Goal: Information Seeking & Learning: Learn about a topic

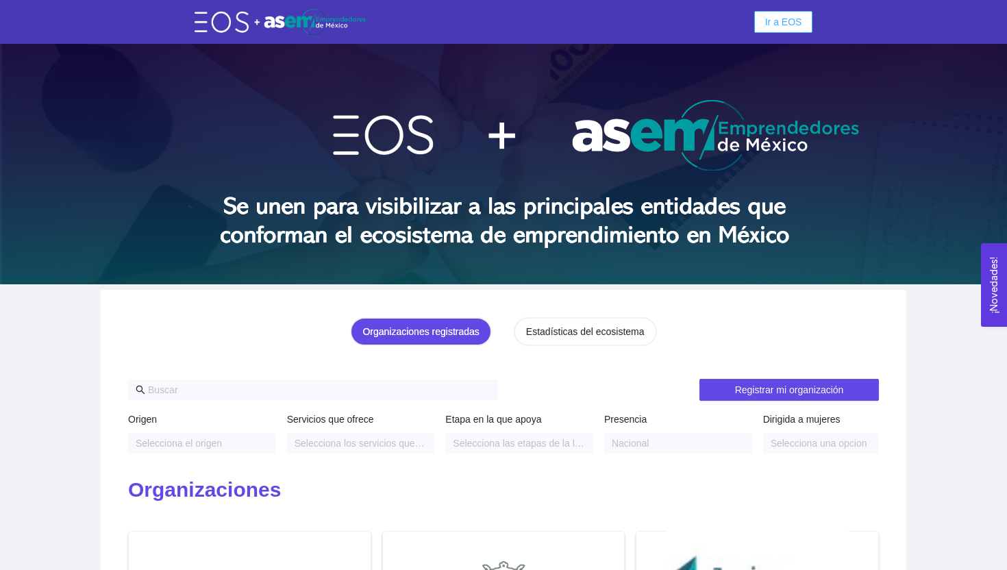
click at [789, 27] on span "Ir a EOS" at bounding box center [783, 21] width 37 height 15
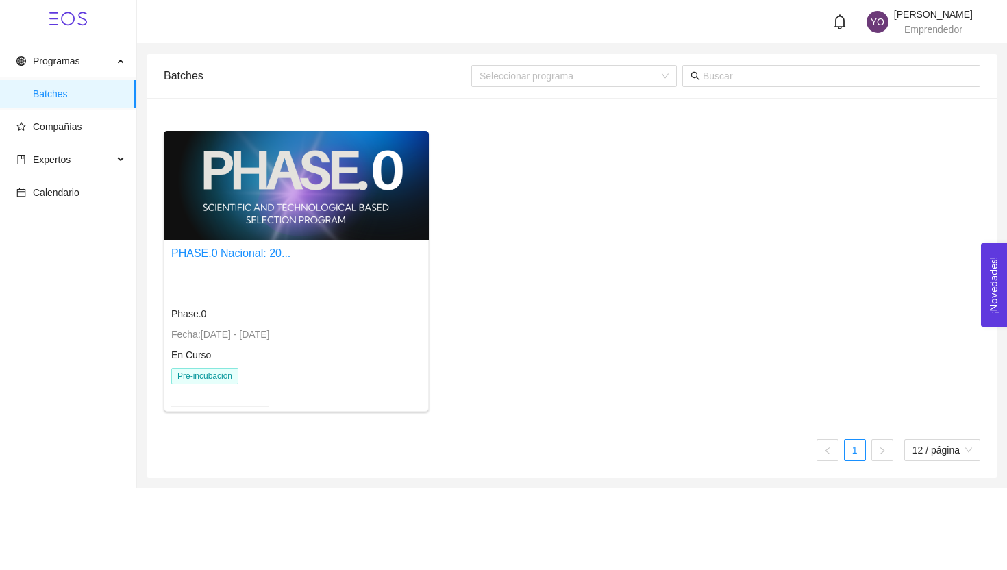
click at [231, 260] on div "PHASE.0 Nacional: 20..." at bounding box center [230, 252] width 119 height 17
click at [247, 251] on link "PHASE.0 Nacional: 20..." at bounding box center [230, 253] width 119 height 12
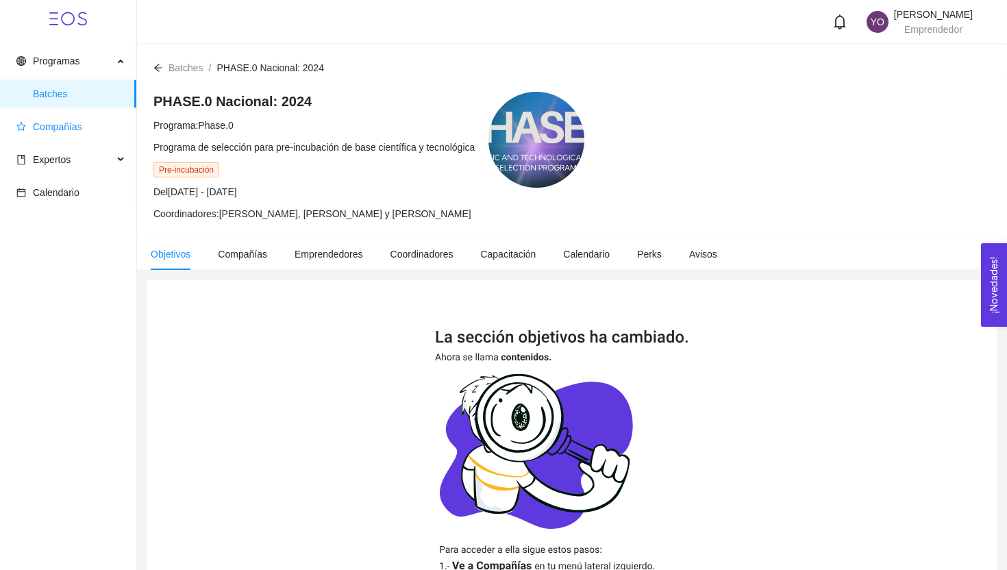
click at [71, 124] on span "Compañías" at bounding box center [57, 126] width 49 height 11
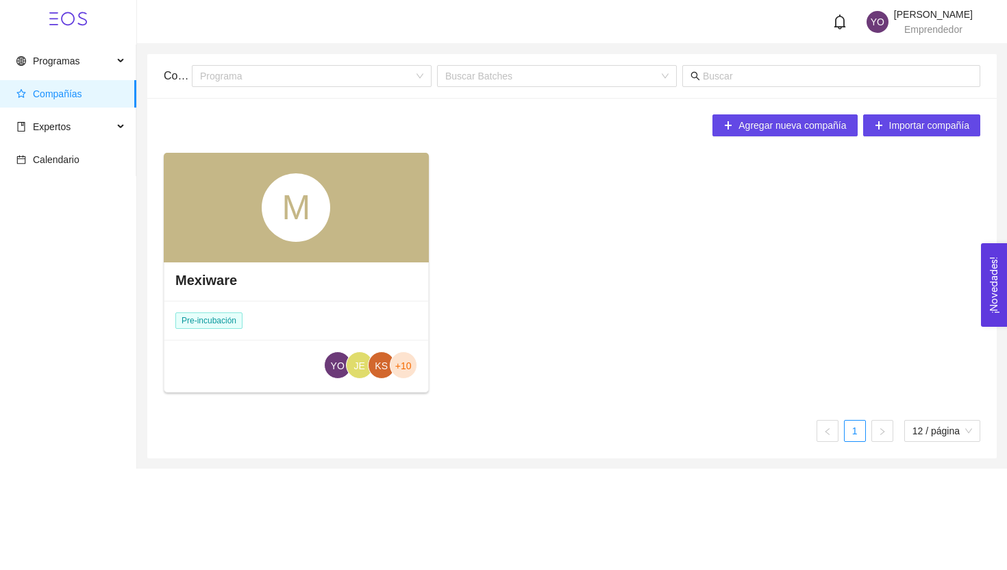
click at [88, 82] on span "Compañías" at bounding box center [70, 93] width 109 height 27
click at [197, 271] on h4 "Mexiware" at bounding box center [206, 280] width 62 height 19
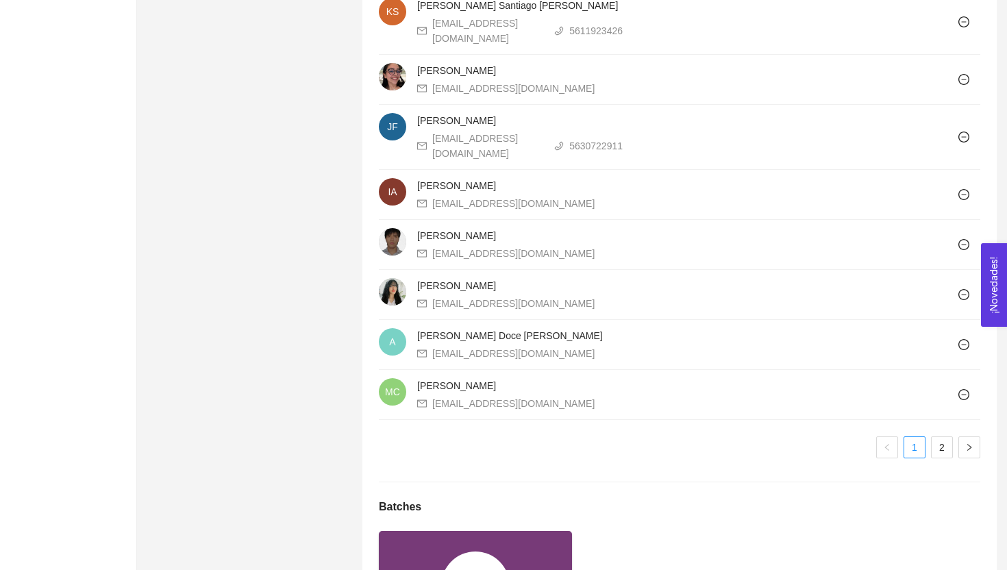
scroll to position [1310, 0]
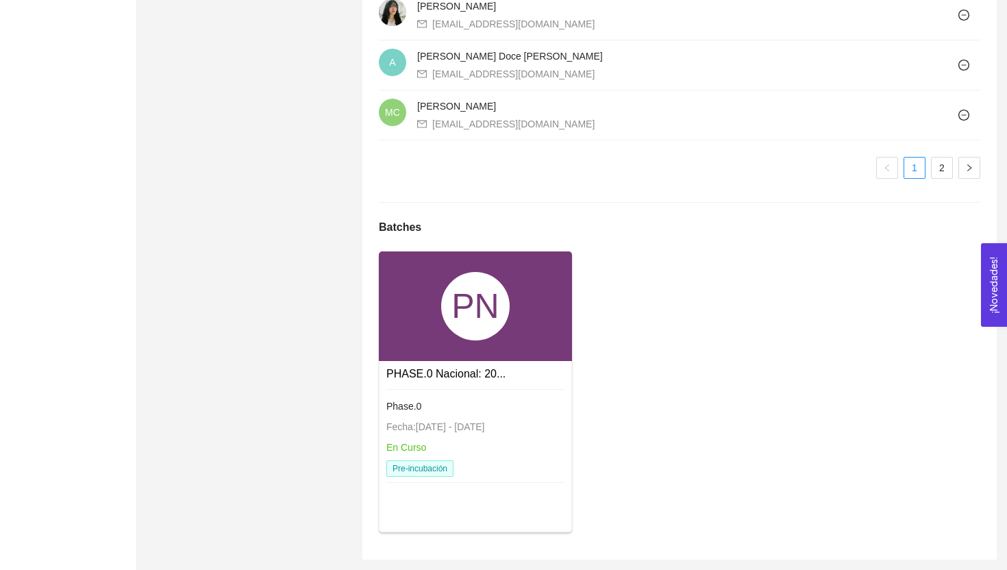
click at [464, 391] on div at bounding box center [475, 391] width 178 height 4
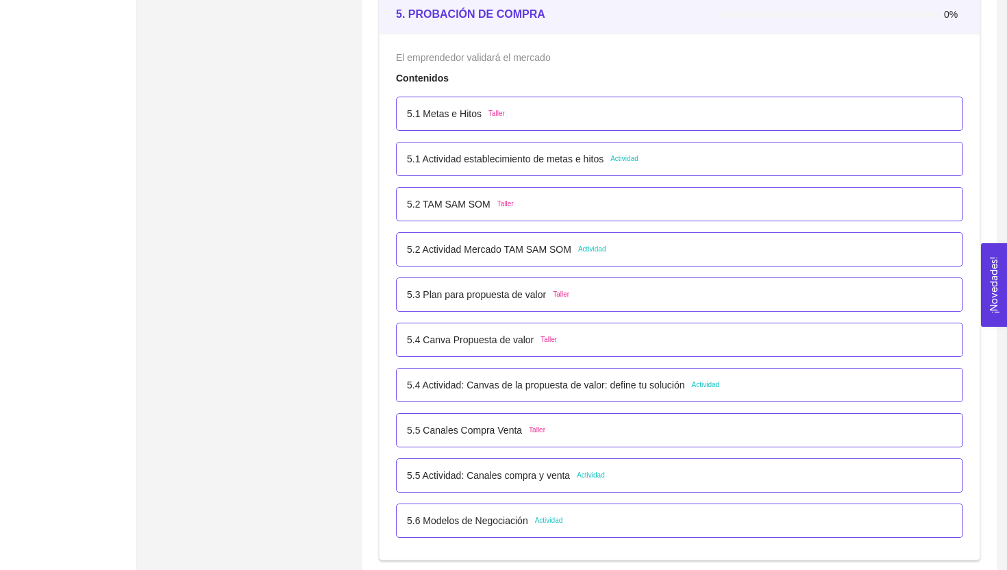
scroll to position [2646, 0]
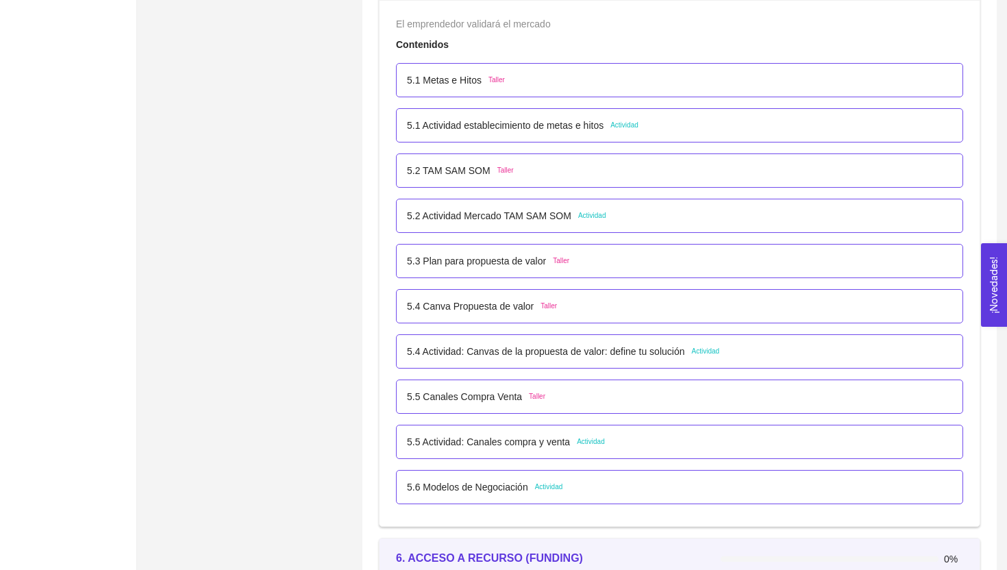
click at [498, 442] on p "5.5 Actividad: Canales compra y venta" at bounding box center [488, 441] width 163 height 15
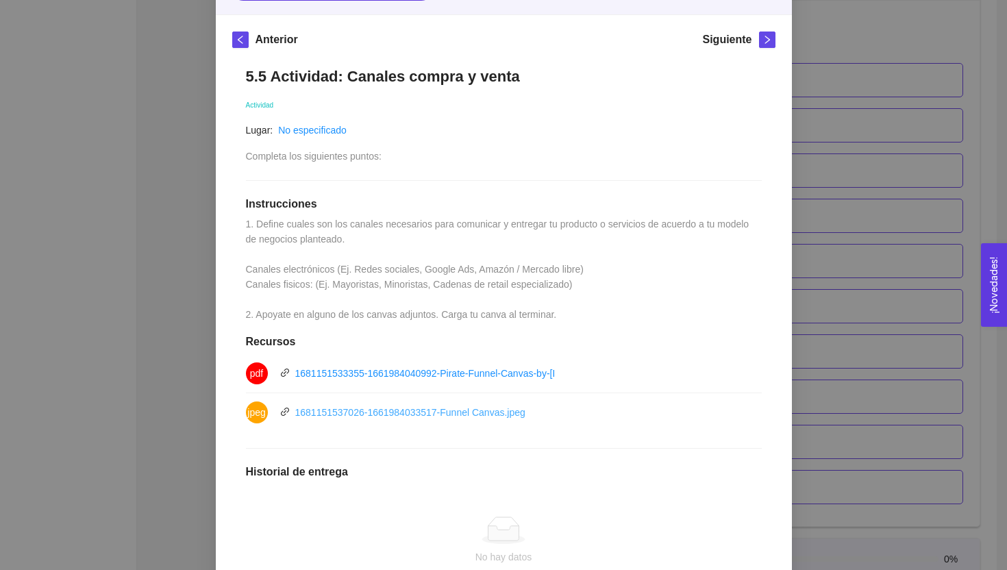
scroll to position [177, 0]
click at [484, 407] on link "1681151537026-1661984033517-Funnel Canvas.jpeg" at bounding box center [410, 411] width 230 height 11
click at [176, 147] on div "5. PROBACIÓN DE COMPRA El emprendedor validará el mercado Asignado por [PERSON_…" at bounding box center [503, 285] width 1007 height 570
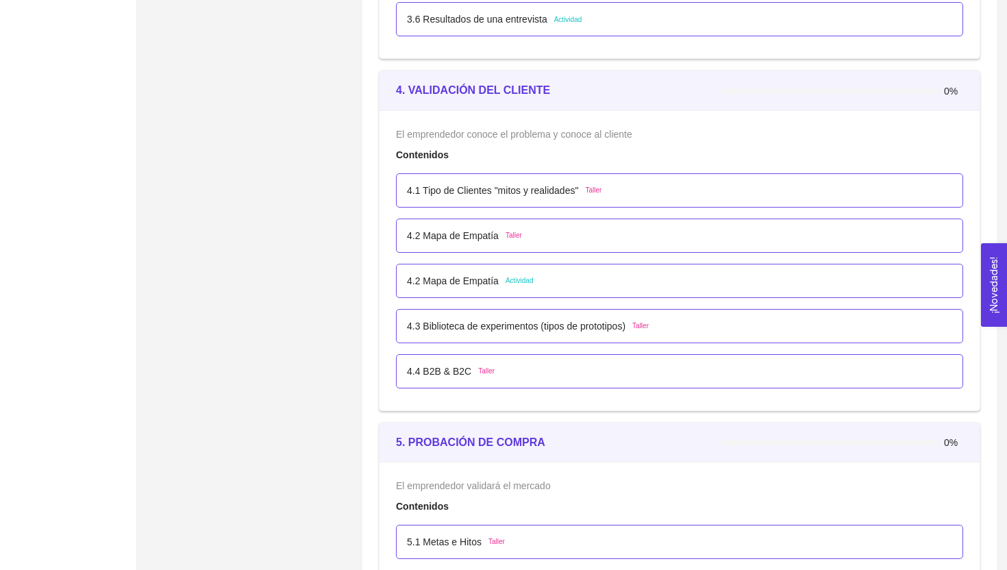
scroll to position [2157, 0]
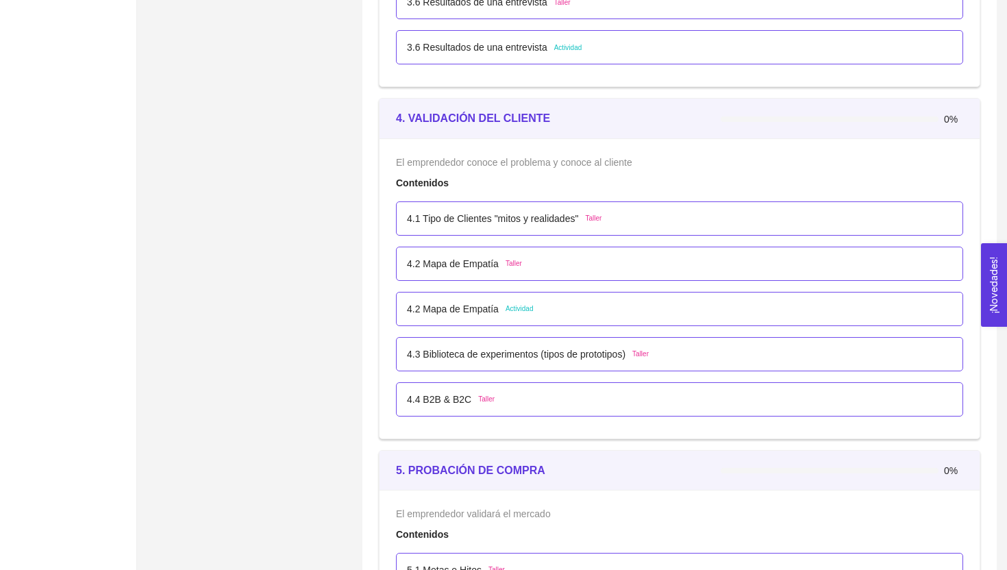
click at [455, 268] on p "4.2 Mapa de Empatía" at bounding box center [453, 263] width 92 height 15
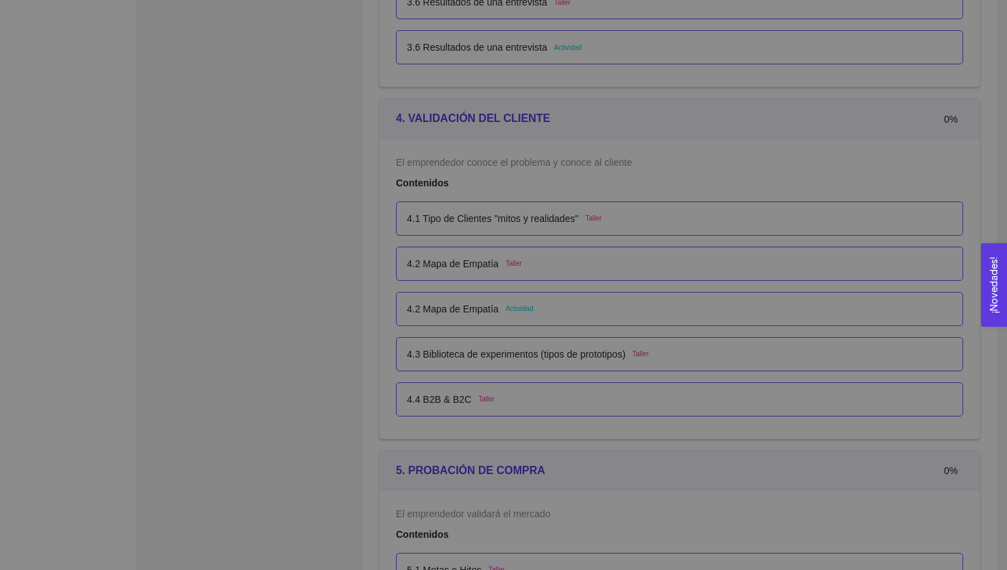
scroll to position [0, 0]
click at [455, 268] on ul at bounding box center [503, 339] width 543 height 164
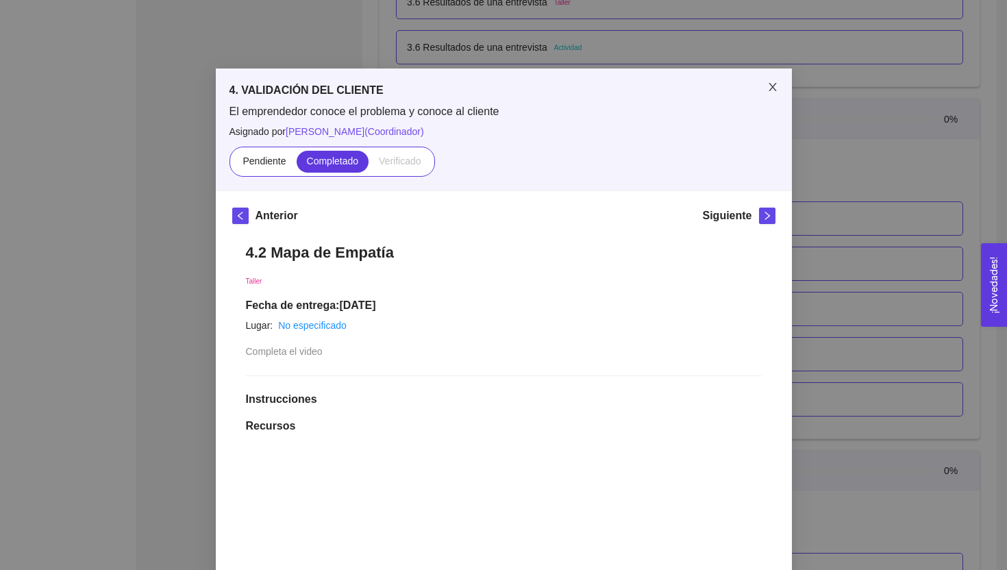
click at [778, 77] on span "Close" at bounding box center [772, 87] width 38 height 38
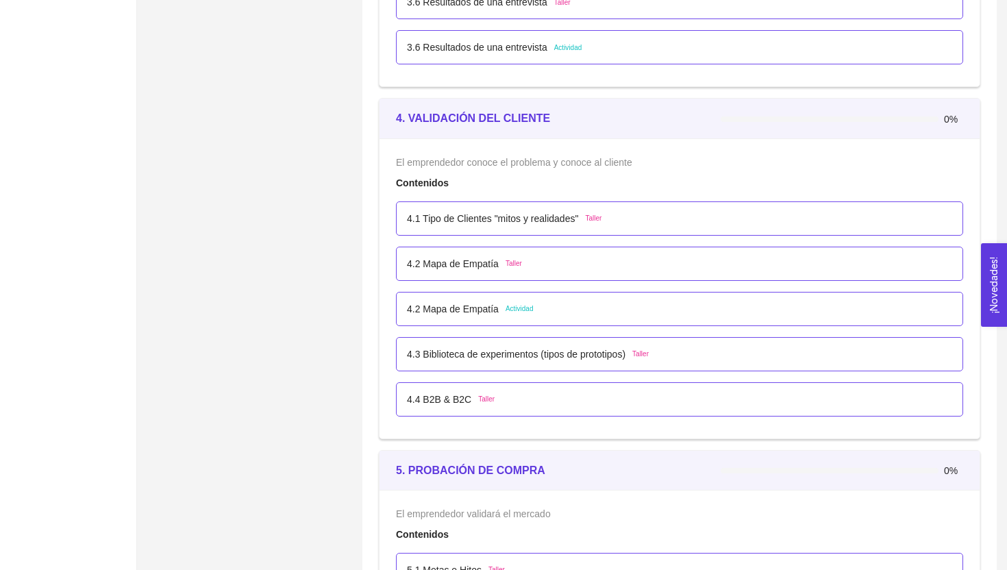
click at [564, 312] on div "4.2 Mapa de Empatía Actividad" at bounding box center [679, 308] width 545 height 15
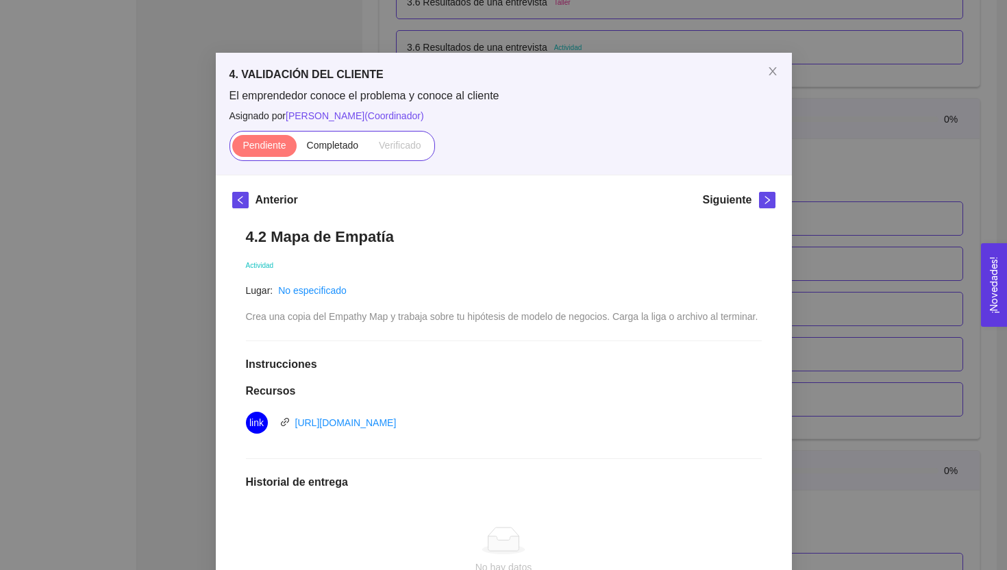
scroll to position [10, 0]
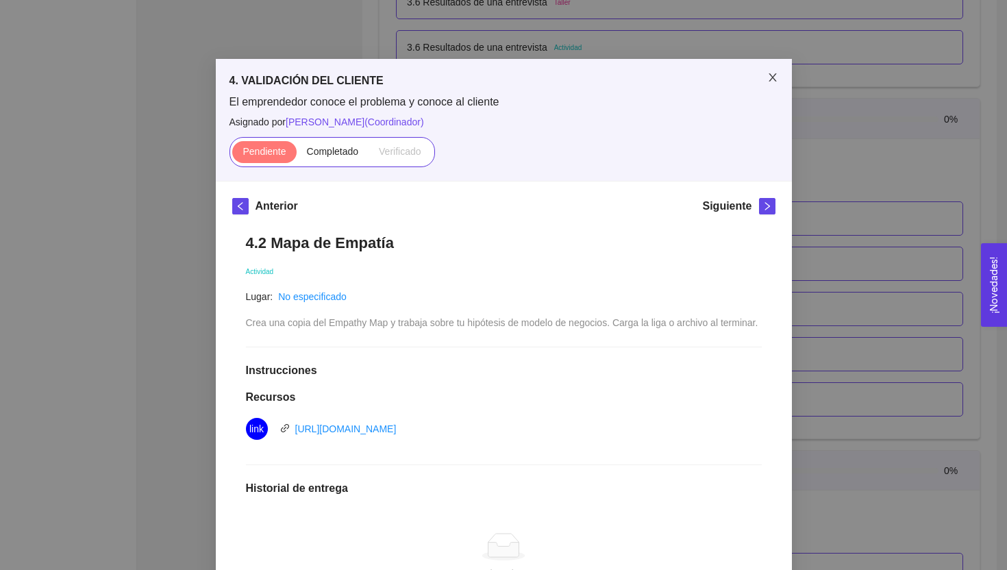
click at [773, 83] on icon "close" at bounding box center [772, 77] width 11 height 11
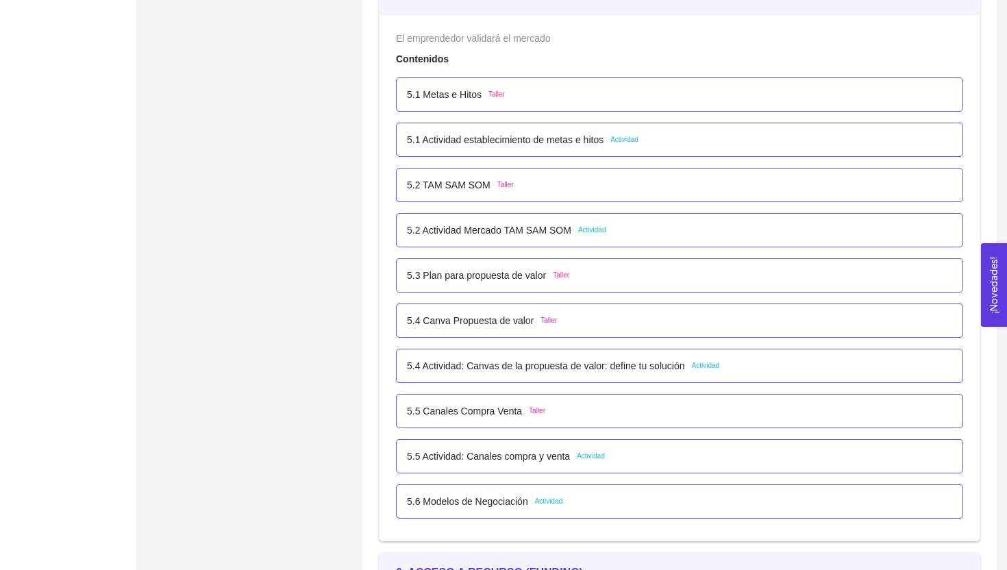
scroll to position [2651, 0]
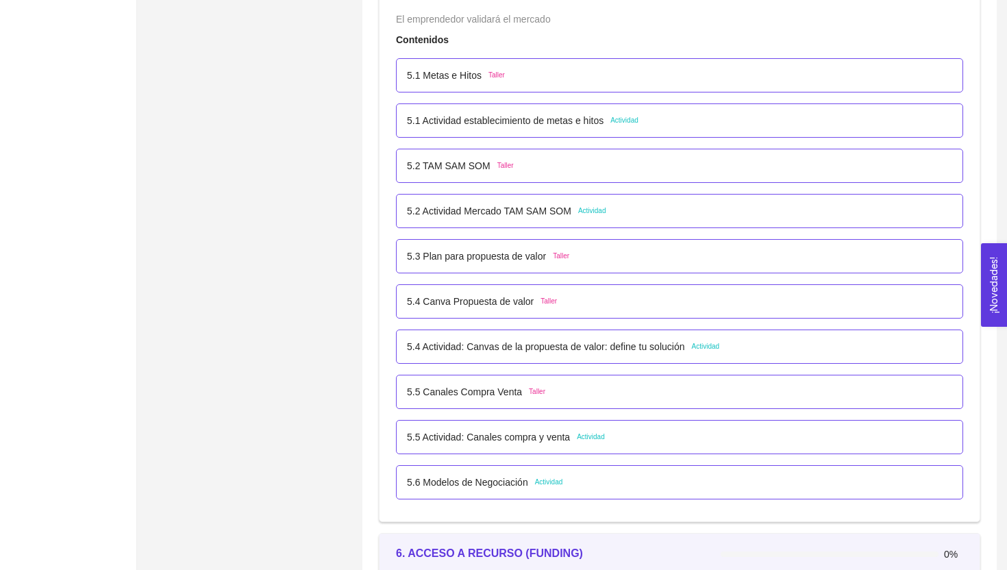
click at [517, 348] on p "5.4 Actividad: Canvas de la propuesta de valor: define tu solución" at bounding box center [545, 346] width 277 height 15
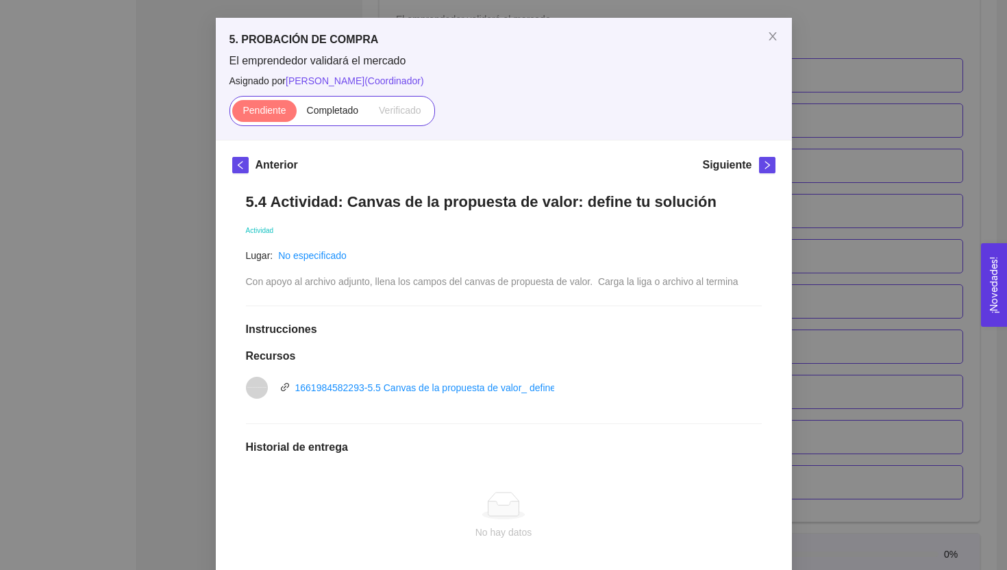
scroll to position [52, 0]
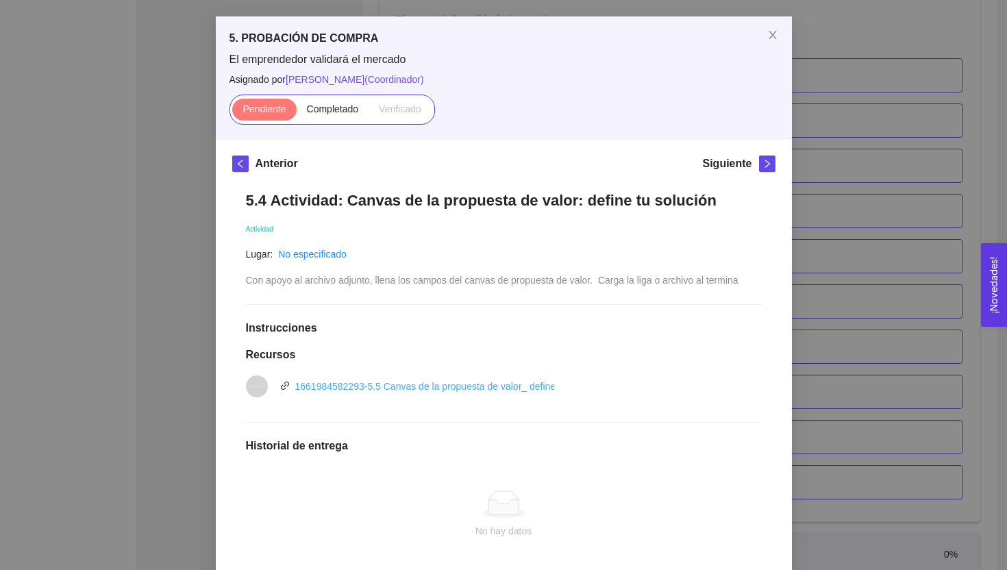
click at [470, 386] on link "1661984582293-5.5 Canvas de la propuesta de valor_ define tu solución.pptx" at bounding box center [460, 386] width 330 height 11
click at [772, 34] on icon "close" at bounding box center [772, 34] width 11 height 11
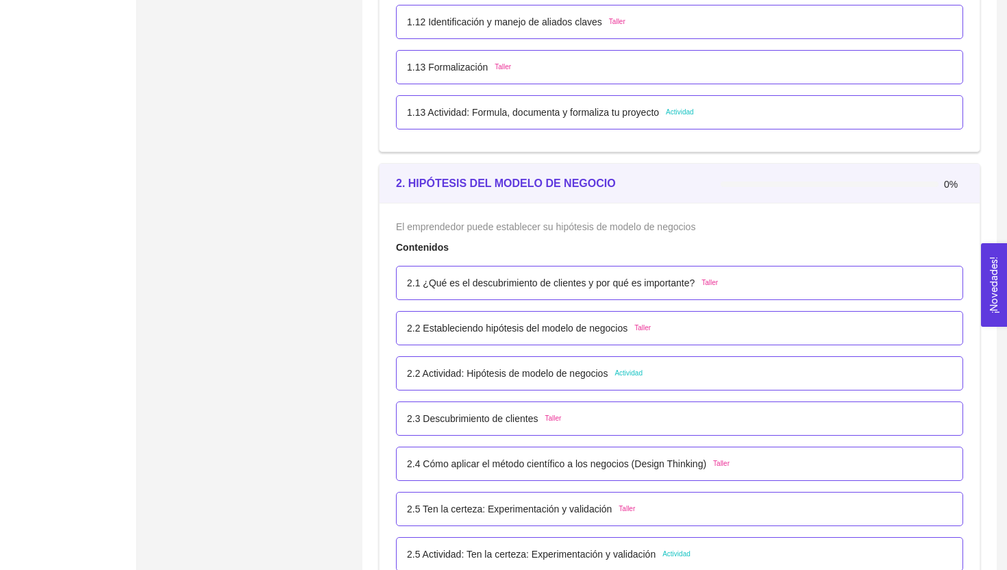
scroll to position [1167, 0]
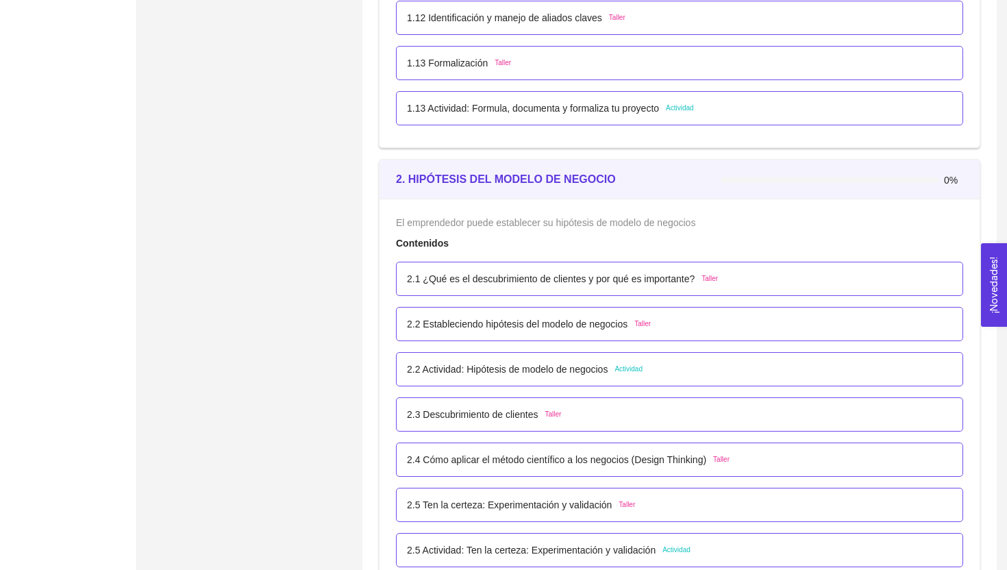
click at [447, 375] on p "2.2 Actividad: Hipótesis de modelo de negocios" at bounding box center [507, 369] width 201 height 15
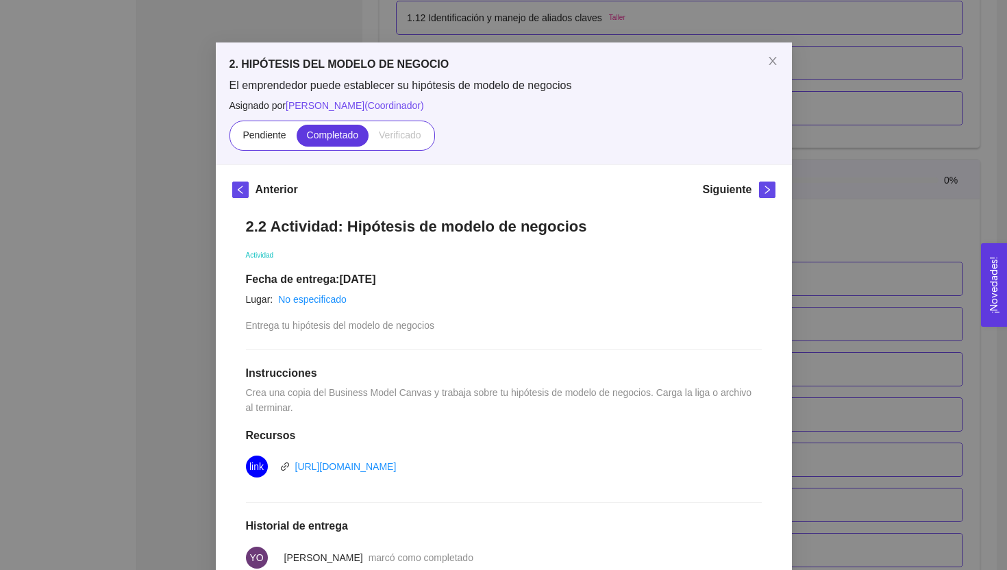
scroll to position [5, 0]
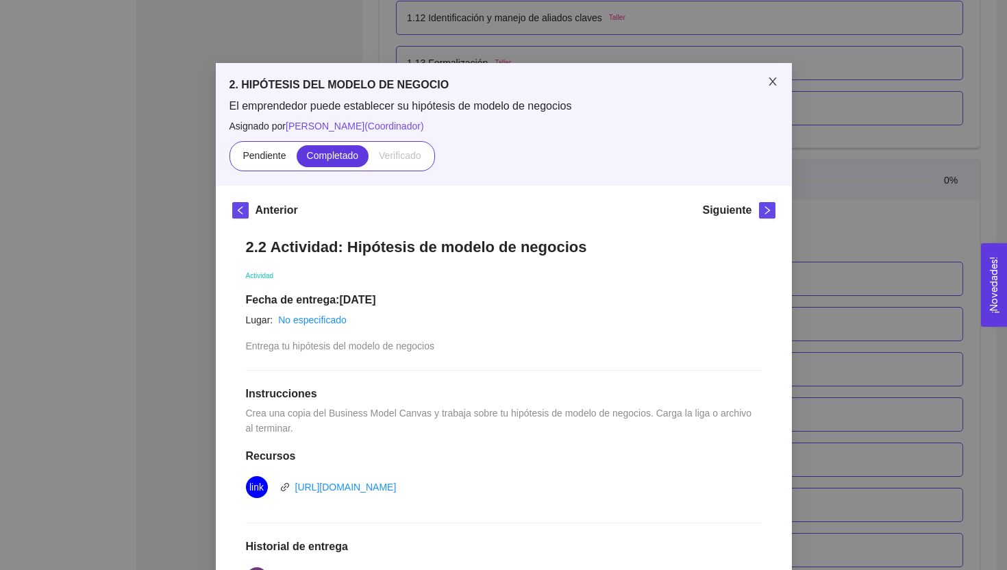
click at [770, 88] on span "Close" at bounding box center [772, 82] width 38 height 38
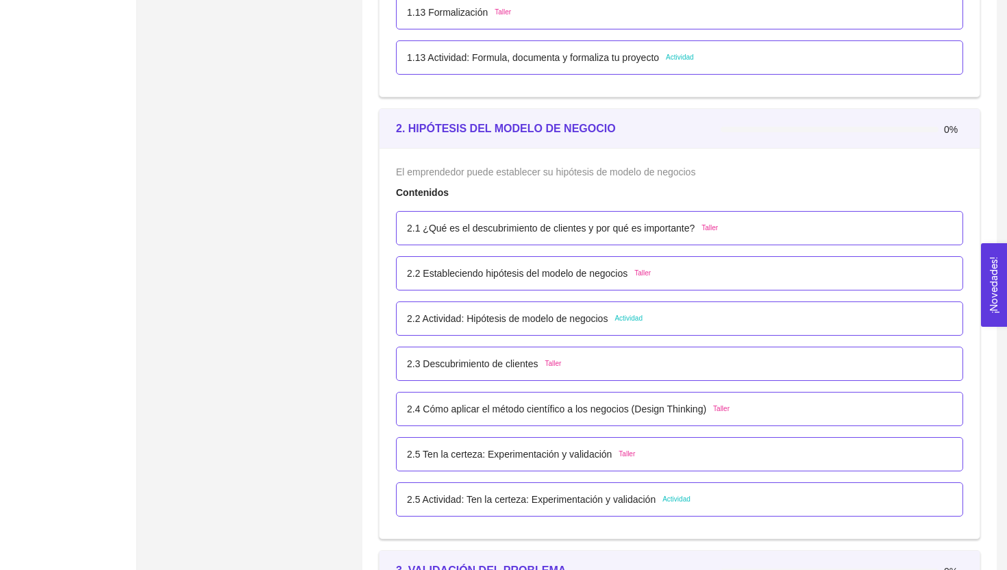
scroll to position [1222, 0]
